Goal: Information Seeking & Learning: Learn about a topic

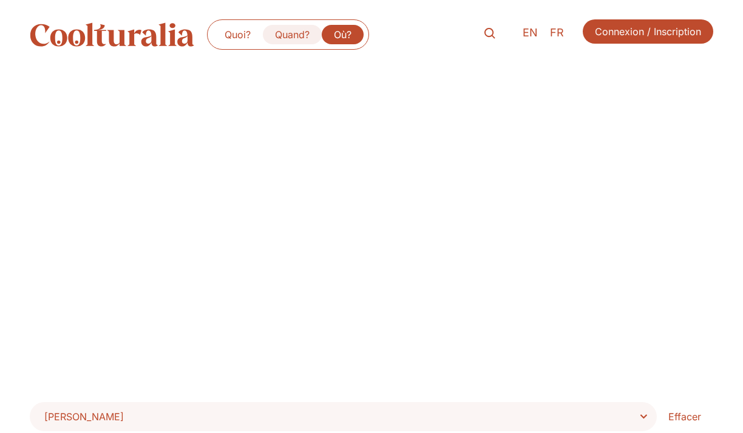
click at [294, 35] on link "Quand?" at bounding box center [292, 34] width 59 height 19
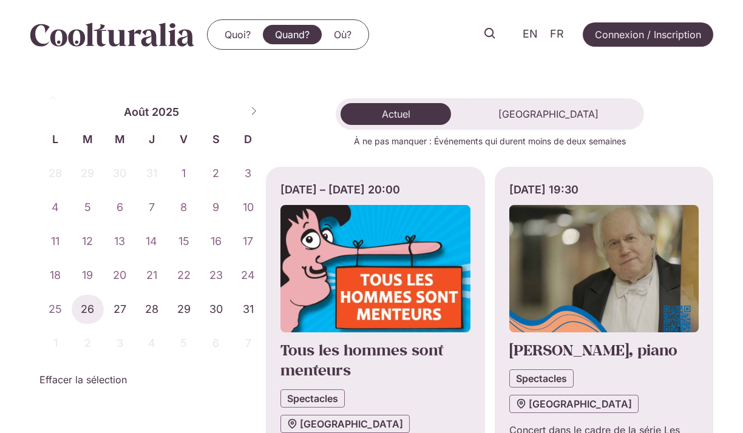
click at [253, 112] on icon at bounding box center [253, 111] width 8 height 8
select select "*"
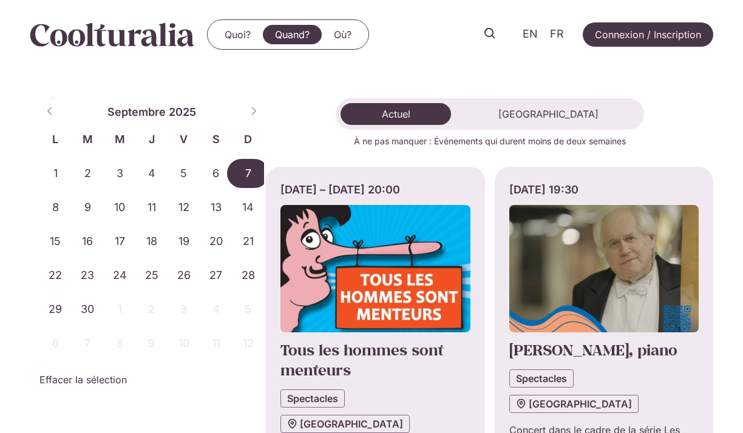
click at [240, 168] on span "7" at bounding box center [248, 173] width 32 height 29
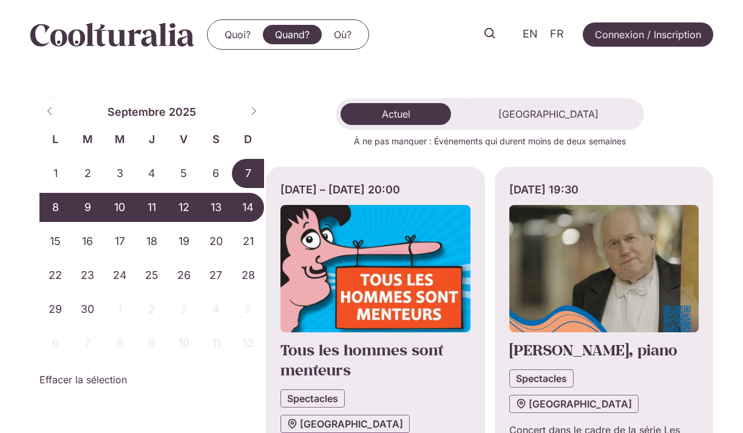
click at [246, 204] on span "14" at bounding box center [248, 207] width 32 height 29
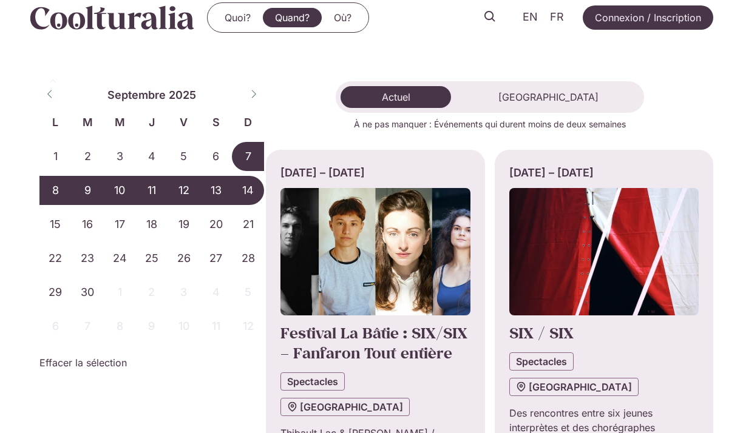
scroll to position [10, 0]
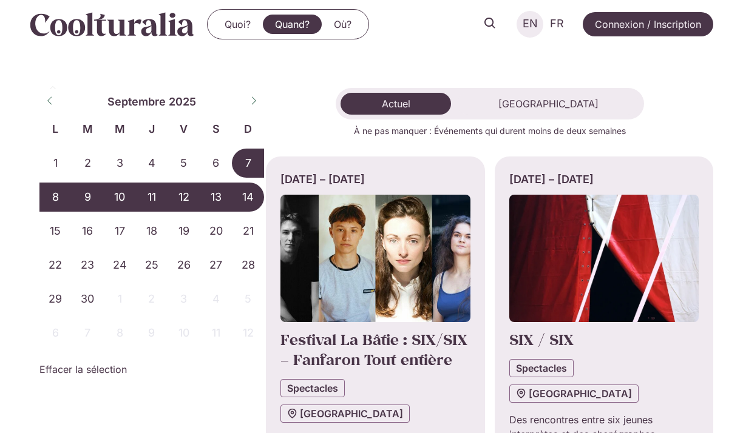
click at [526, 22] on span "EN" at bounding box center [530, 24] width 15 height 13
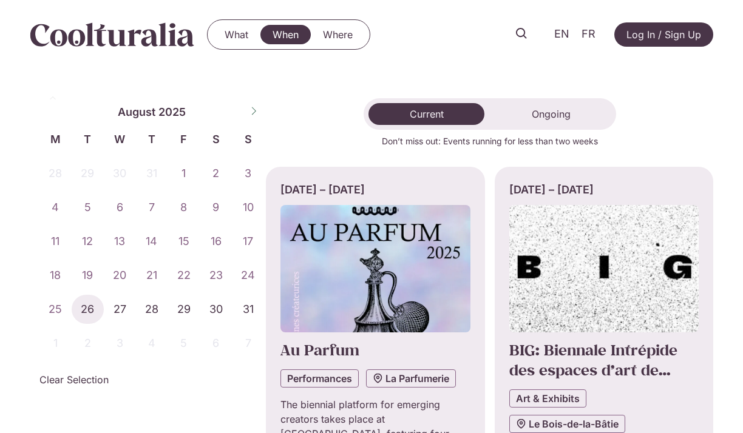
click at [250, 113] on icon at bounding box center [253, 111] width 8 height 8
select select "*"
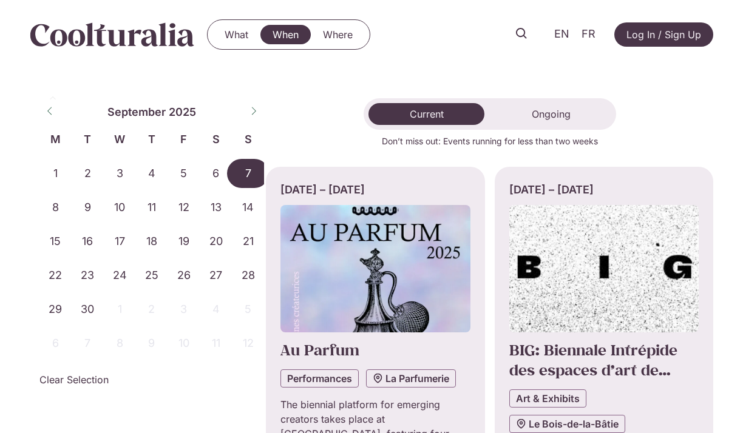
click at [245, 174] on span "7" at bounding box center [248, 173] width 32 height 29
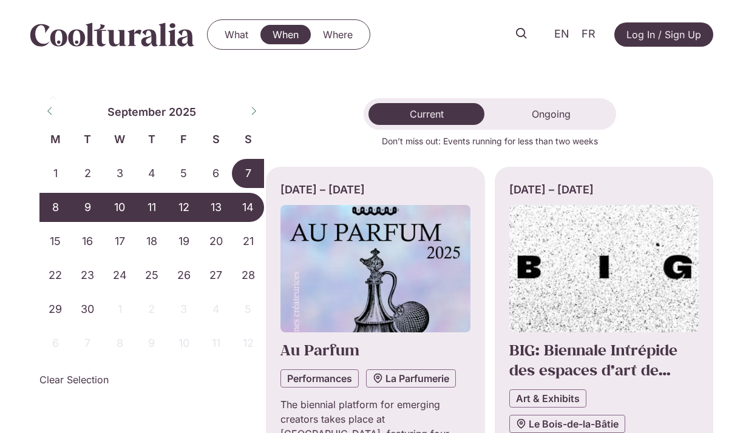
click at [246, 204] on span "14" at bounding box center [248, 207] width 32 height 29
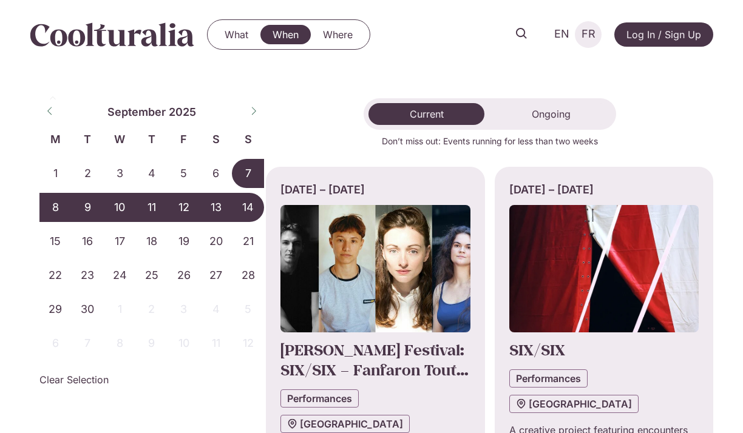
click at [586, 28] on span "FR" at bounding box center [589, 34] width 14 height 13
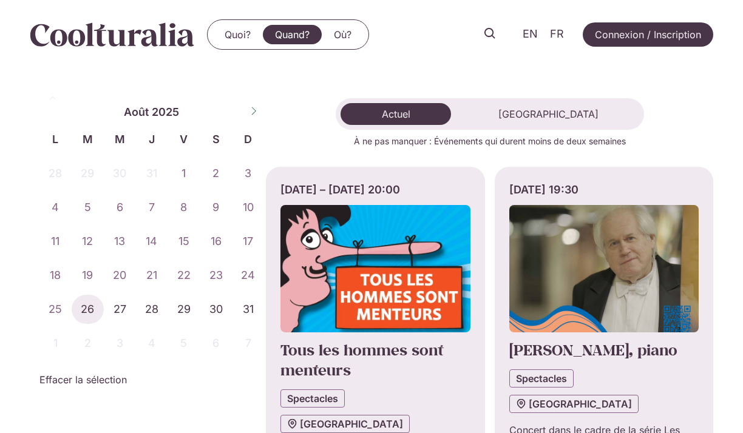
click at [253, 111] on icon at bounding box center [253, 111] width 8 height 8
select select "*"
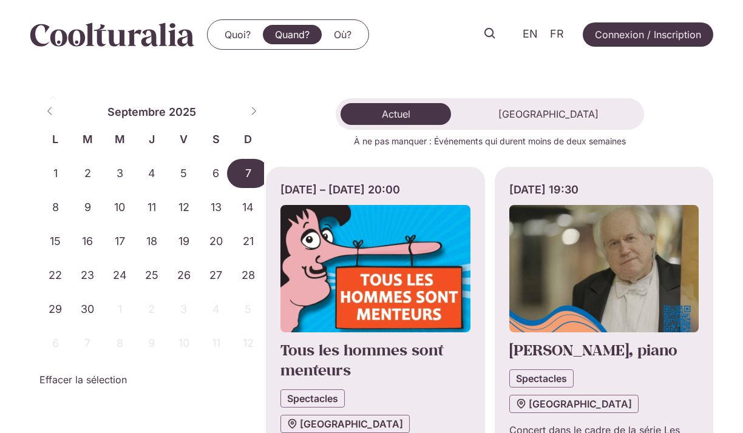
click at [245, 167] on span "7" at bounding box center [248, 173] width 32 height 29
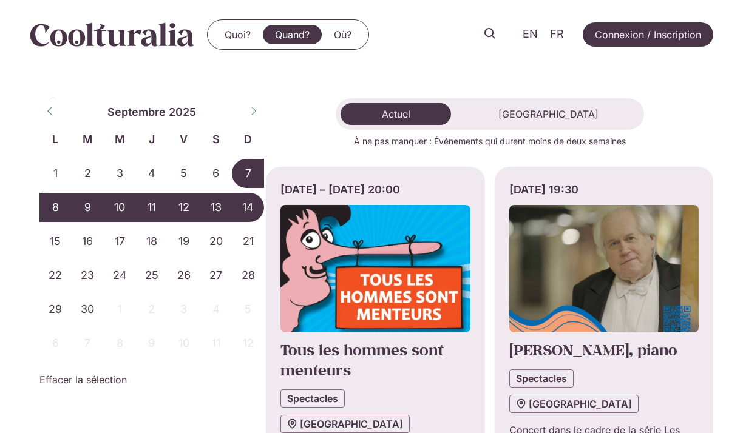
click at [243, 199] on span "14" at bounding box center [248, 207] width 32 height 29
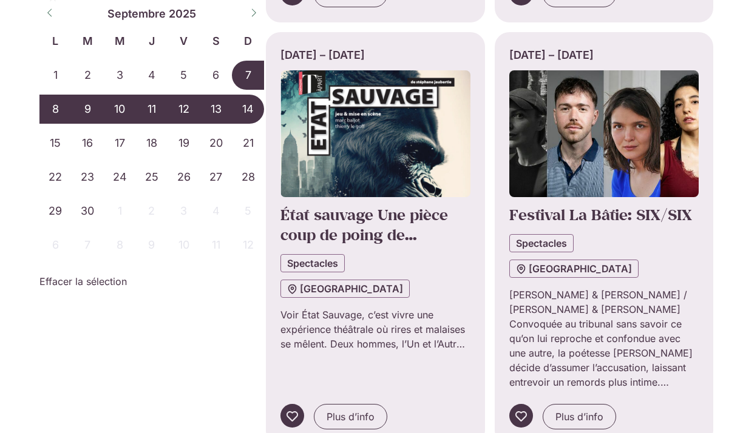
scroll to position [971, 0]
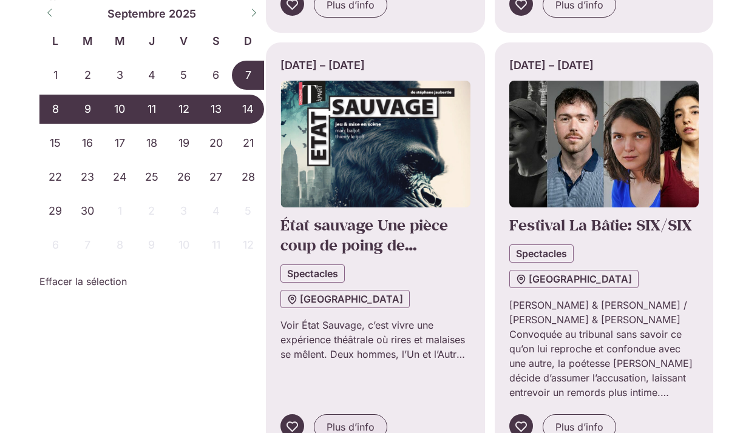
click at [343, 420] on span "Plus d’info" at bounding box center [351, 427] width 48 height 15
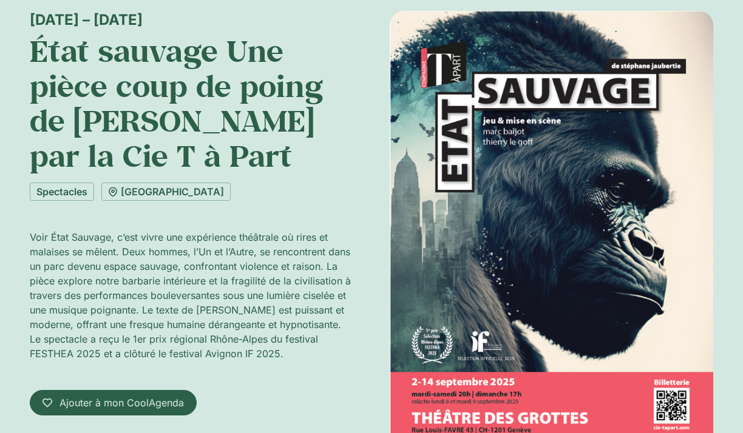
scroll to position [87, 0]
